Goal: Find specific page/section: Find specific page/section

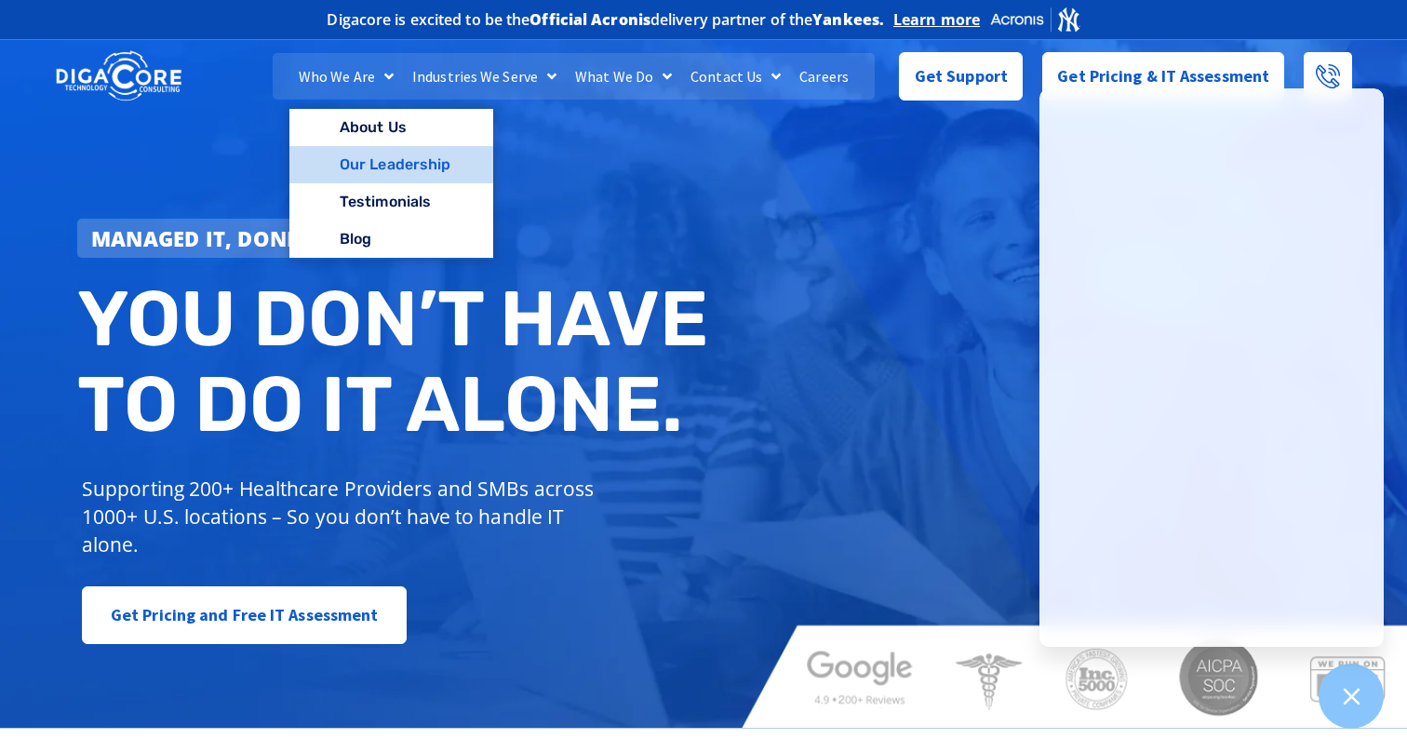
click at [399, 167] on link "Our Leadership" at bounding box center [392, 164] width 204 height 37
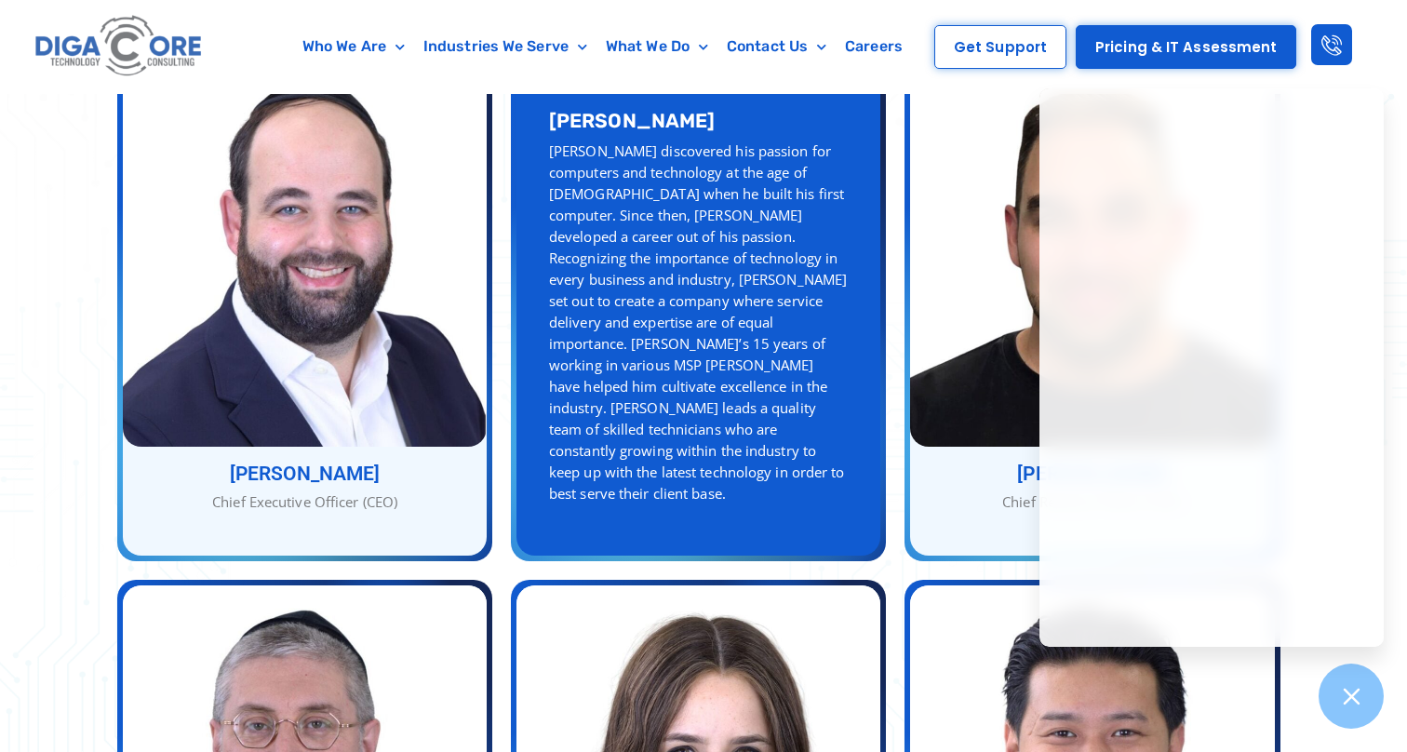
scroll to position [788, 0]
click at [820, 299] on div "[PERSON_NAME] discovered his passion for computers and technology at the age of…" at bounding box center [698, 322] width 299 height 364
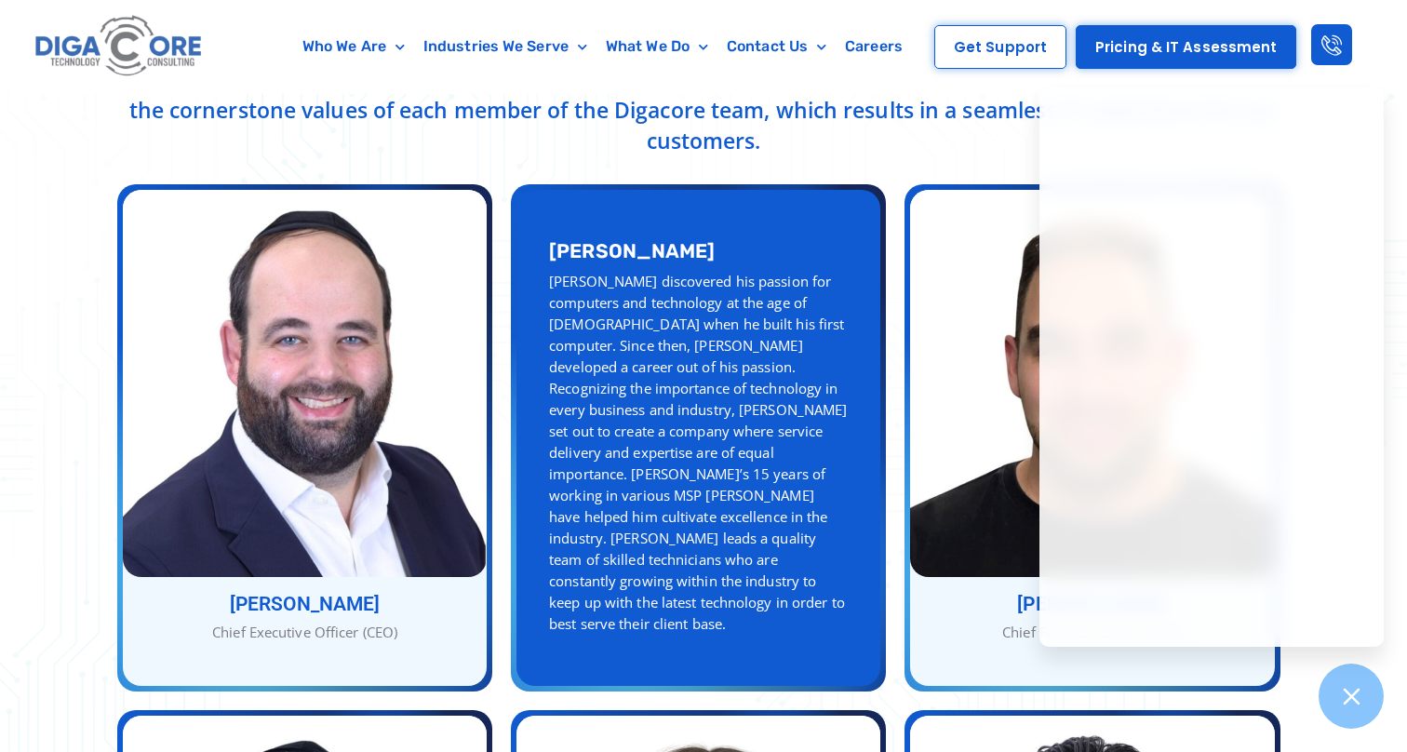
scroll to position [587, 0]
